Goal: Check status: Check status

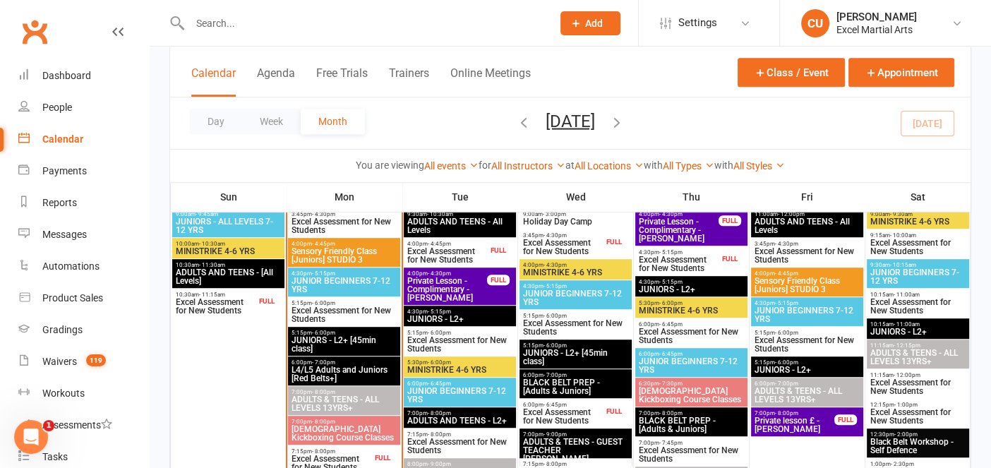
scroll to position [865, 0]
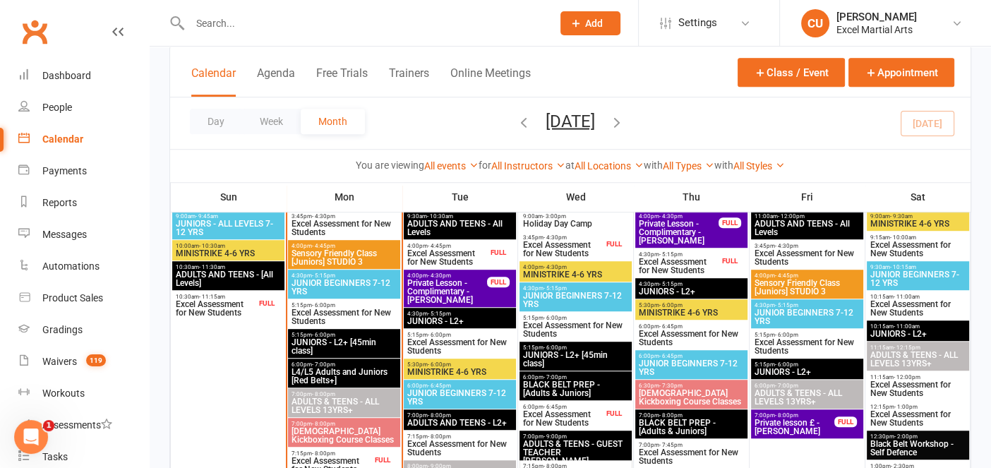
click at [297, 192] on th "Mon" at bounding box center [345, 197] width 116 height 30
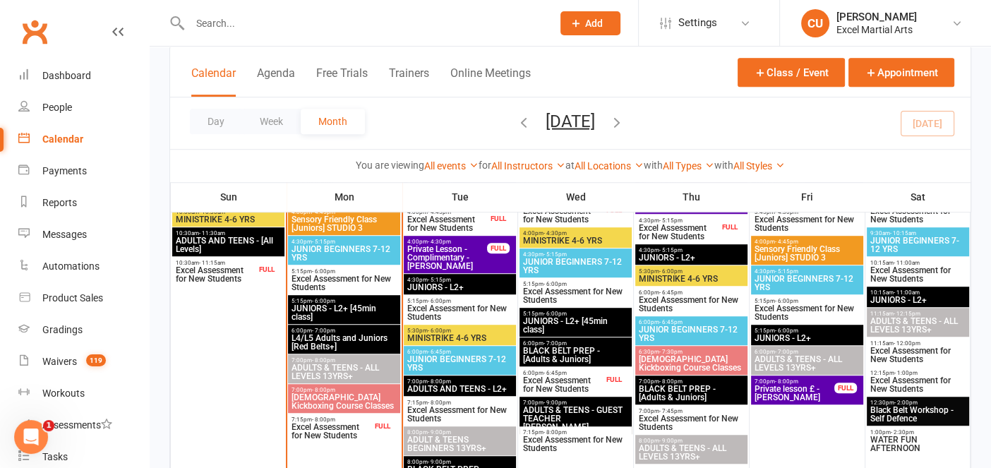
scroll to position [895, 0]
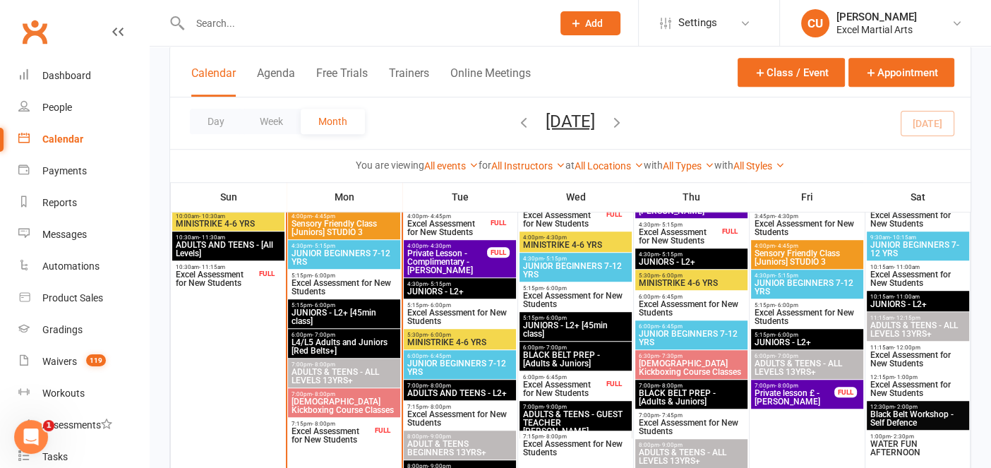
click at [323, 427] on span "Excel Assessment for New Students" at bounding box center [331, 435] width 81 height 17
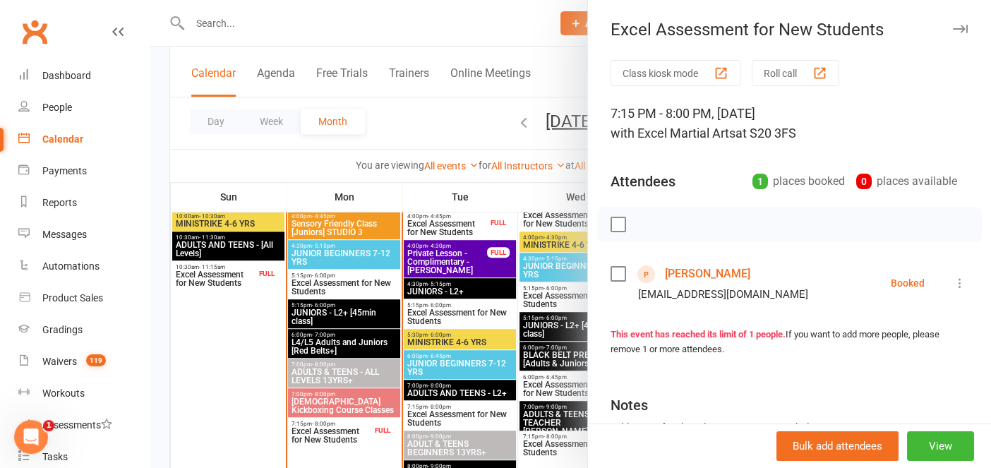
click at [701, 275] on link "[PERSON_NAME]" at bounding box center [707, 274] width 85 height 23
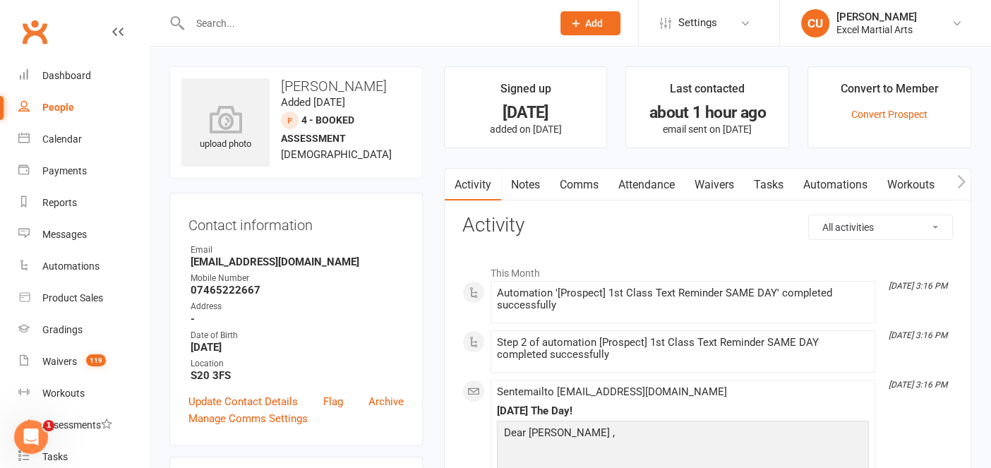
click at [522, 184] on link "Notes" at bounding box center [525, 185] width 49 height 32
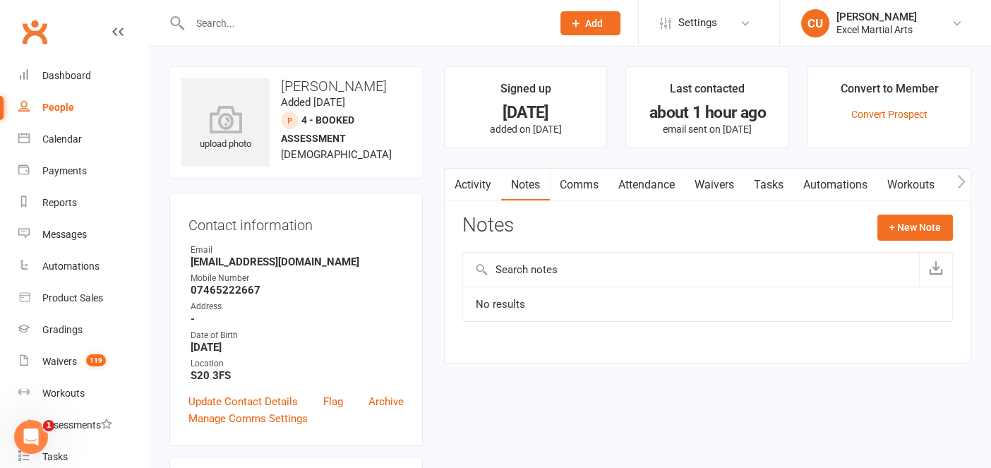
click at [466, 179] on link "Activity" at bounding box center [473, 185] width 56 height 32
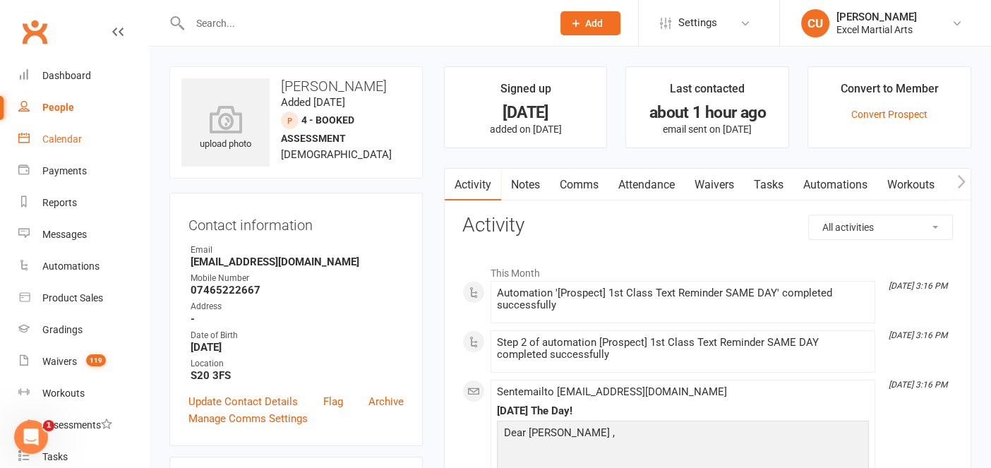
click at [65, 136] on div "Calendar" at bounding box center [62, 138] width 40 height 11
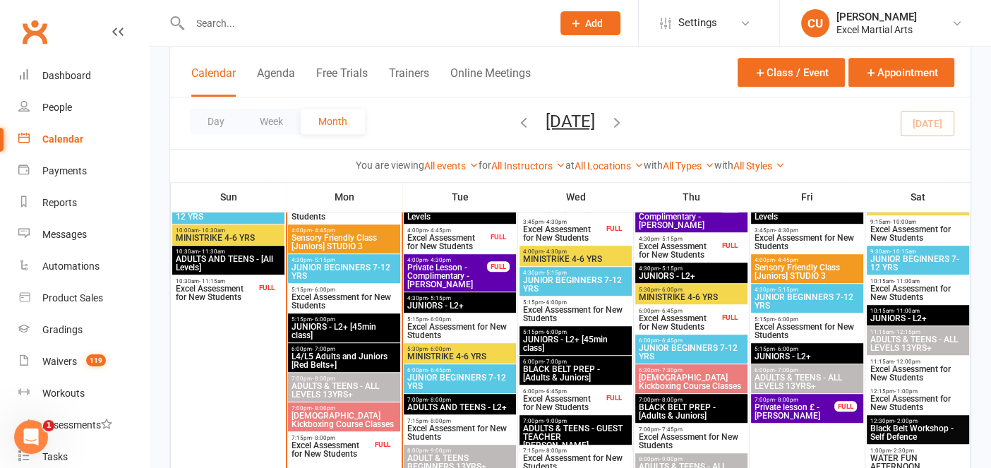
scroll to position [879, 0]
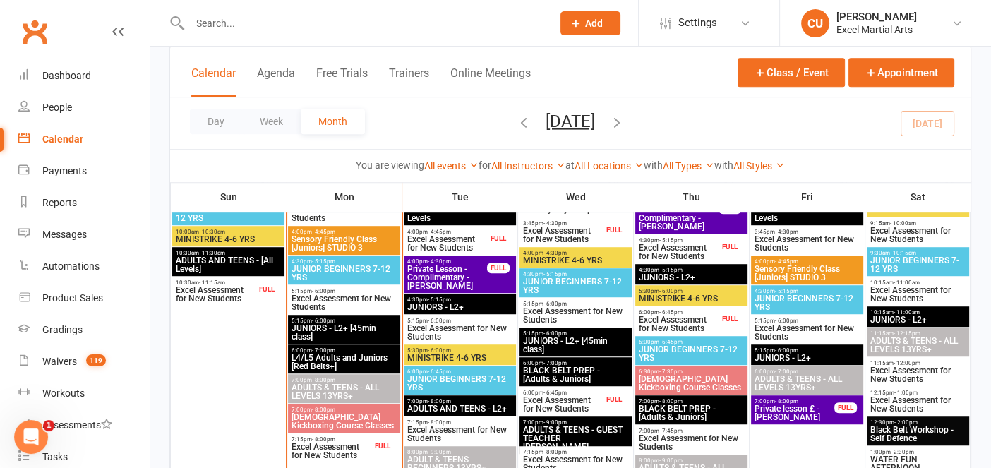
click at [574, 229] on span "Excel Assessment for New Students" at bounding box center [563, 235] width 81 height 17
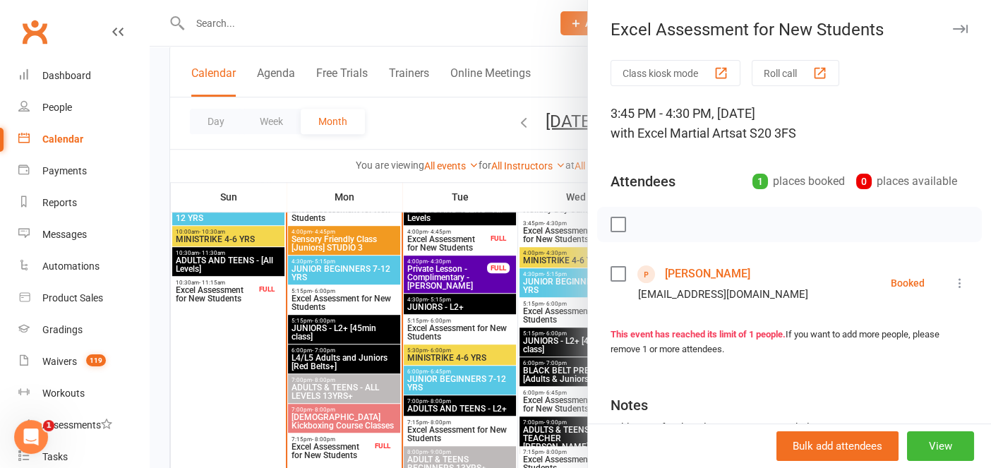
click at [574, 229] on div at bounding box center [571, 234] width 842 height 468
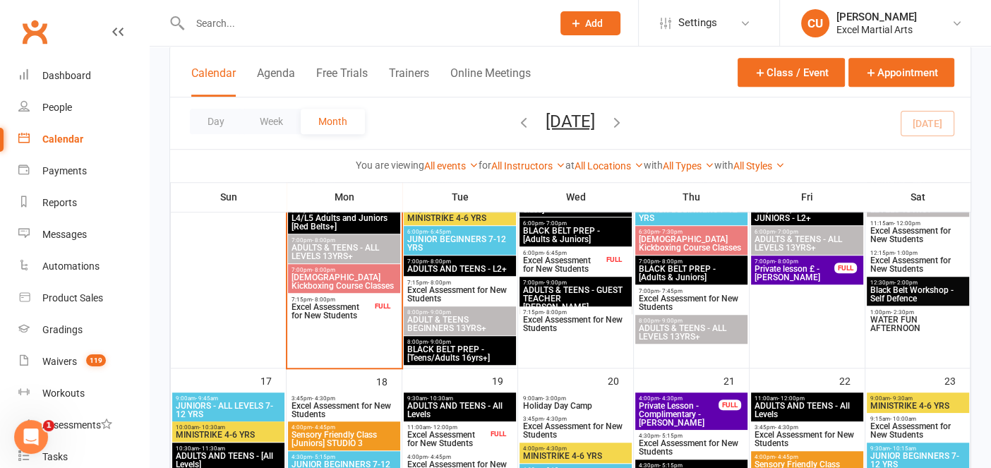
scroll to position [1020, 0]
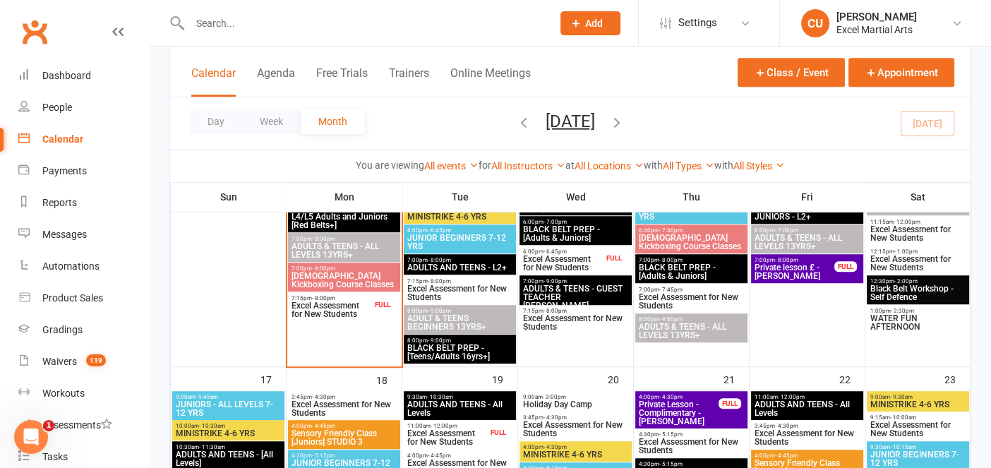
click at [566, 257] on span "Excel Assessment for New Students" at bounding box center [563, 263] width 81 height 17
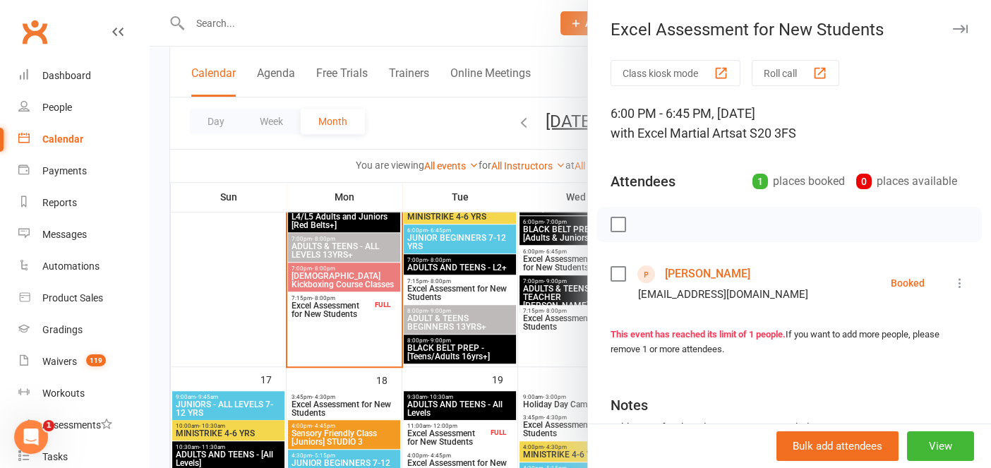
click at [706, 273] on link "[PERSON_NAME]" at bounding box center [707, 274] width 85 height 23
